Goal: Task Accomplishment & Management: Complete application form

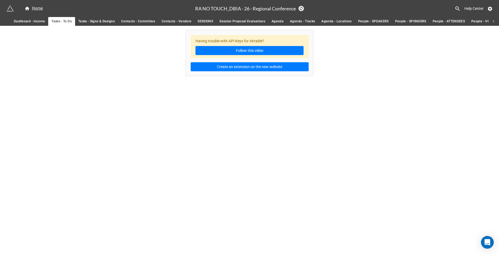
click at [206, 23] on span "SESSIONS" at bounding box center [205, 22] width 15 height 6
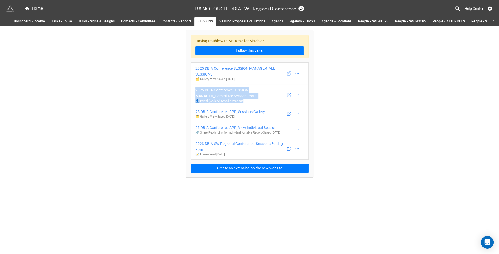
click at [259, 22] on span "Session Proposal Evaluations" at bounding box center [243, 22] width 46 height 6
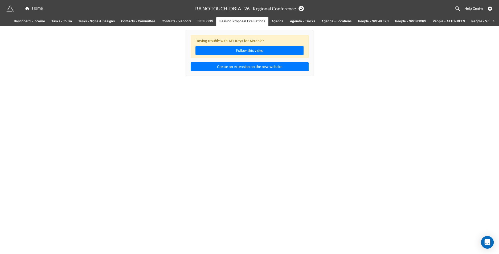
click at [278, 21] on span "Agenda" at bounding box center [278, 22] width 12 height 6
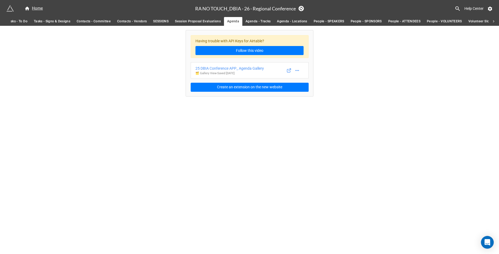
scroll to position [0, 45]
click at [327, 20] on span "People - SPEAKERS" at bounding box center [329, 22] width 31 height 6
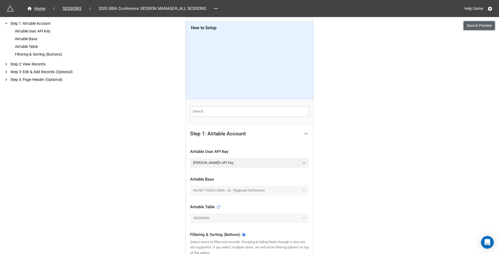
click at [469, 29] on button "Save & Preview" at bounding box center [479, 25] width 31 height 9
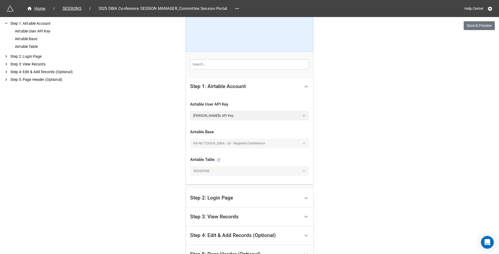
scroll to position [86, 0]
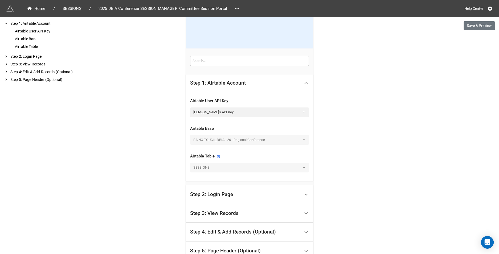
click at [282, 189] on div "Step 2: Login Page" at bounding box center [245, 195] width 110 height 13
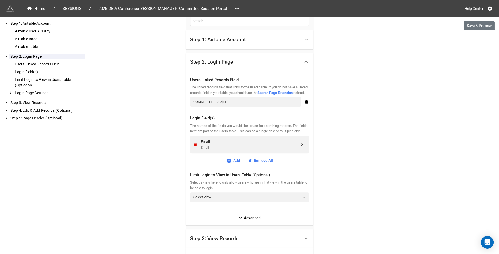
scroll to position [126, 0]
click at [473, 30] on div "We have released a newer version of this extension with many improvements! It's…" at bounding box center [249, 107] width 499 height 466
click at [482, 29] on button "Save & Preview" at bounding box center [479, 25] width 31 height 9
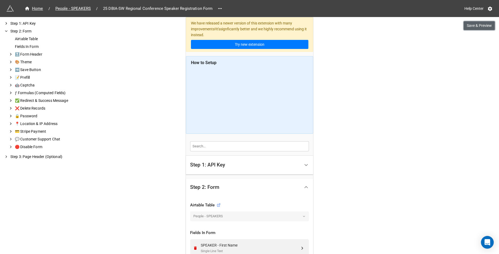
click at [472, 24] on button "Save & Preview" at bounding box center [479, 25] width 31 height 9
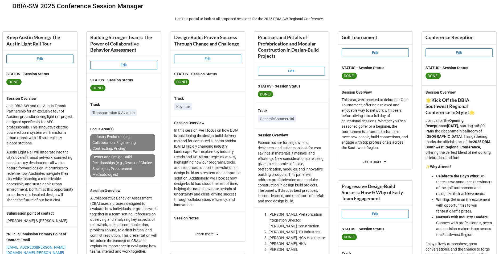
click at [276, 157] on p "Economics are forcing owners, designers, and builders to look for cost savings …" at bounding box center [291, 172] width 67 height 64
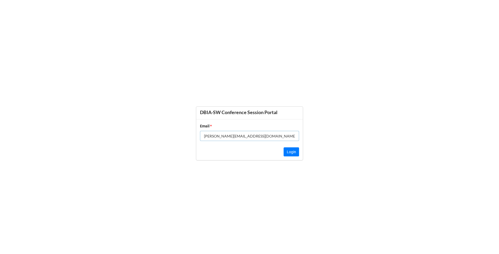
click at [246, 137] on input "kristen@ntrca.com" at bounding box center [249, 136] width 99 height 10
type input "rachel@dbia-sw.org"
click at [292, 148] on button "Login" at bounding box center [291, 152] width 15 height 9
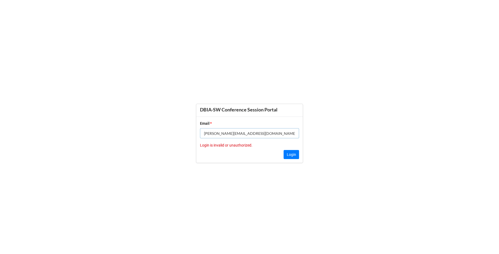
click at [256, 133] on input "kristen@ntrca.com" at bounding box center [249, 133] width 99 height 10
type input "[PERSON_NAME][EMAIL_ADDRESS][DOMAIN_NAME]"
click at [289, 152] on button "Login" at bounding box center [291, 154] width 15 height 9
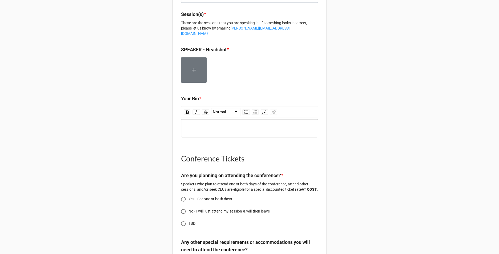
scroll to position [697, 0]
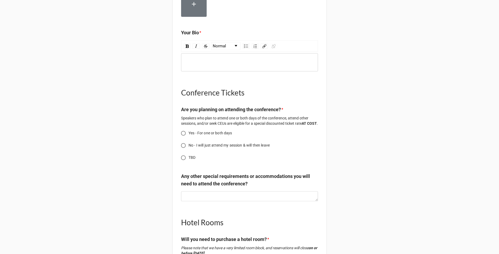
click at [196, 133] on span "Yes - For one or both days" at bounding box center [210, 134] width 43 height 6
click at [189, 133] on input "Yes - For one or both days" at bounding box center [183, 133] width 10 height 10
radio input "true"
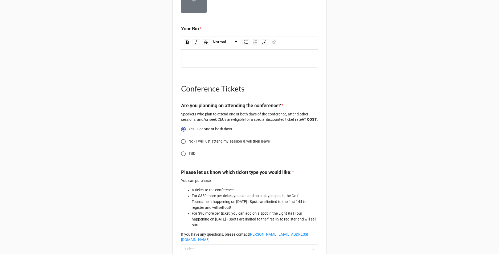
scroll to position [673, 0]
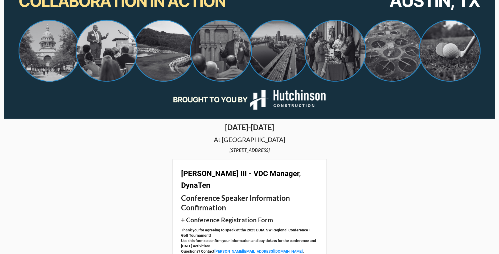
scroll to position [167, 0]
